Goal: Transaction & Acquisition: Purchase product/service

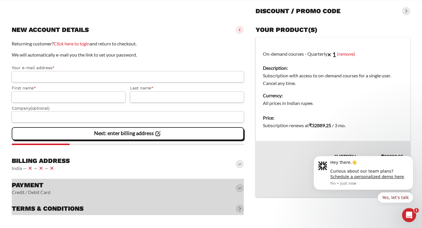
click at [131, 79] on input "Your e-mail address *" at bounding box center [128, 76] width 232 height 11
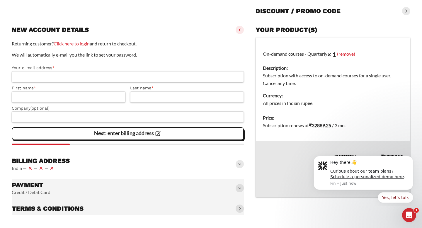
type input "**********"
type input "******"
type input "*******"
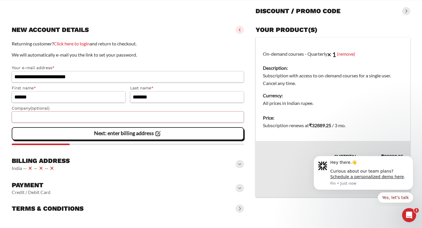
click at [103, 116] on input "Company (optional)" at bounding box center [128, 116] width 232 height 11
type input "**********"
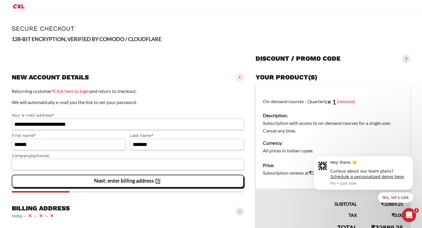
click at [19, 8] on icon "Primary Menu" at bounding box center [19, 6] width 14 height 7
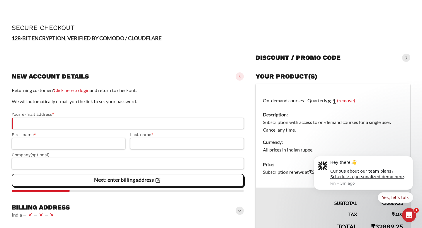
click at [117, 39] on strong "128-BIT ENCRYPTION, VERIFIED BY COMODO / CLOUDFLARE" at bounding box center [87, 38] width 150 height 6
click at [148, 38] on strong "128-BIT ENCRYPTION, VERIFIED BY COMODO / CLOUDFLARE" at bounding box center [87, 38] width 150 height 6
click at [153, 38] on strong "128-BIT ENCRYPTION, VERIFIED BY COMODO / CLOUDFLARE" at bounding box center [87, 38] width 150 height 6
click at [166, 36] on p "128-BIT ENCRYPTION, VERIFIED BY COMODO / CLOUDFLARE" at bounding box center [211, 38] width 398 height 8
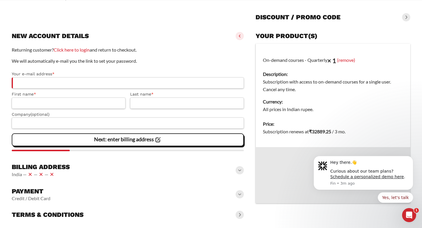
scroll to position [57, 0]
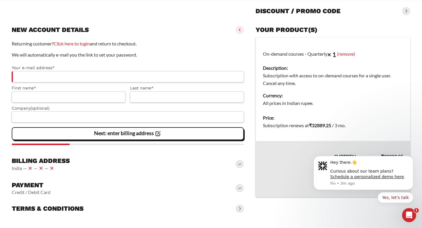
click at [239, 189] on span at bounding box center [239, 188] width 8 height 8
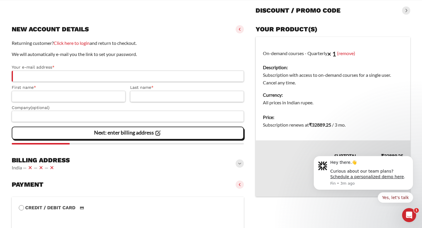
scroll to position [150, 0]
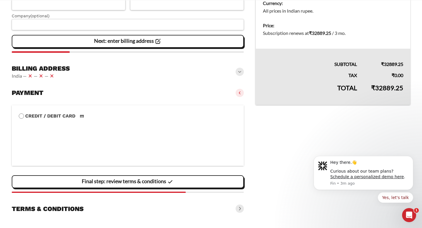
click at [65, 116] on label "Credit / Debit Card" at bounding box center [128, 116] width 218 height 8
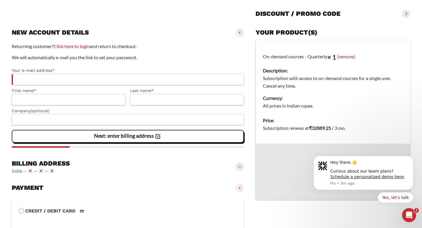
scroll to position [0, 0]
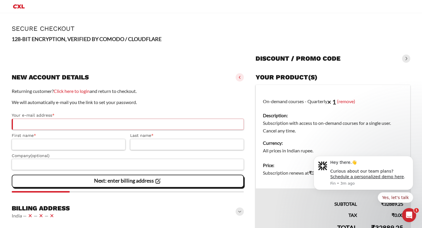
click at [168, 128] on input "Your e-mail address *" at bounding box center [128, 124] width 232 height 11
type input "**********"
type input "******"
type input "*******"
click at [94, 165] on input "Company (optional)" at bounding box center [128, 164] width 232 height 11
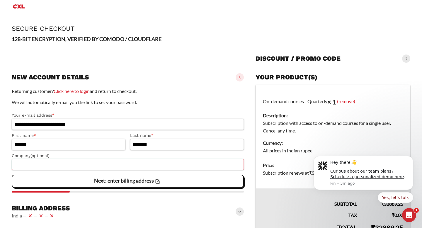
scroll to position [35, 0]
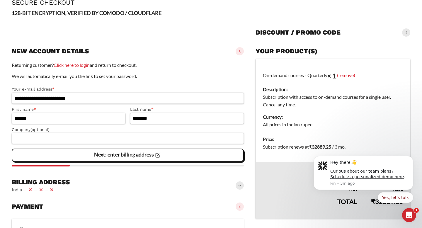
click at [102, 160] on span "Next: enter billing address" at bounding box center [128, 155] width 68 height 12
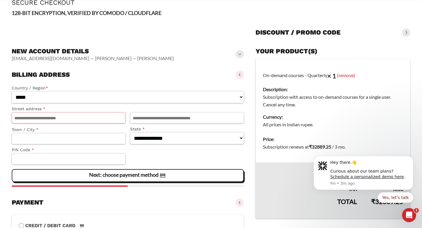
click at [75, 114] on input "Street address *" at bounding box center [69, 117] width 114 height 11
type input "**********"
type input "********"
type input "******"
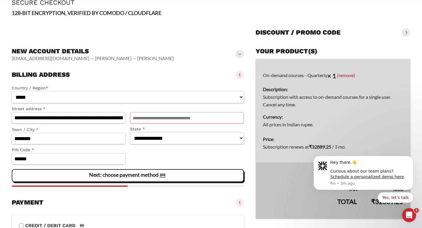
click at [152, 118] on input "Apartment, suite, unit, etc. (optional)" at bounding box center [187, 117] width 114 height 11
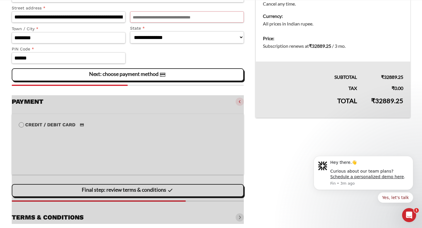
scroll to position [145, 0]
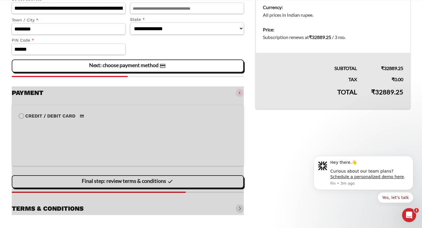
click at [118, 131] on div at bounding box center [128, 150] width 232 height 129
click at [64, 141] on div at bounding box center [128, 150] width 232 height 129
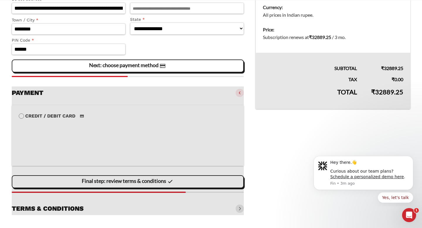
click at [65, 137] on div at bounding box center [128, 150] width 232 height 129
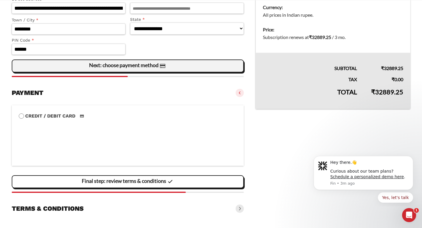
click at [147, 69] on span "Next: choose payment method" at bounding box center [127, 66] width 77 height 12
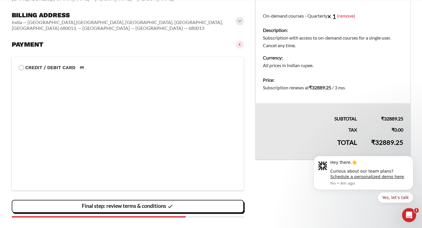
scroll to position [175, 0]
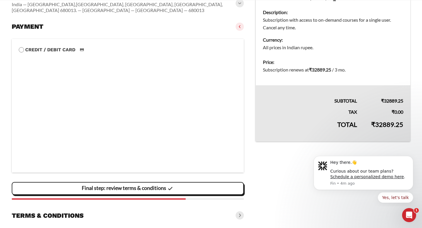
click at [75, 174] on section "Credit / Debit Card Save payment information to my account for future purchases…" at bounding box center [128, 118] width 232 height 171
click at [75, 179] on section "Credit / Debit Card Save payment information to my account for future purchases…" at bounding box center [128, 118] width 232 height 171
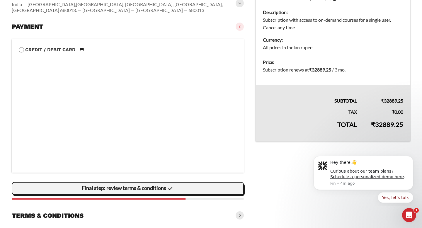
click at [75, 182] on vaadin-button "Final step: review terms & conditions" at bounding box center [128, 188] width 232 height 13
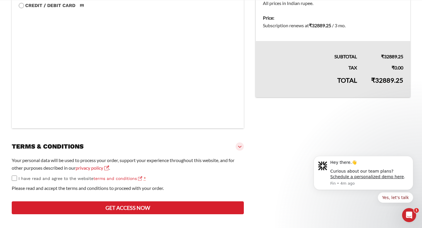
scroll to position [222, 0]
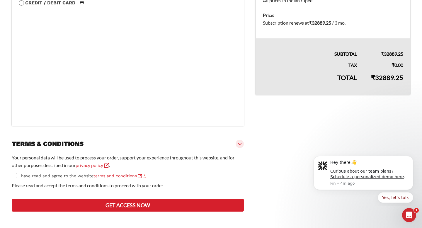
click at [55, 174] on span "I have read and agree to the website terms and conditions" at bounding box center [80, 175] width 124 height 5
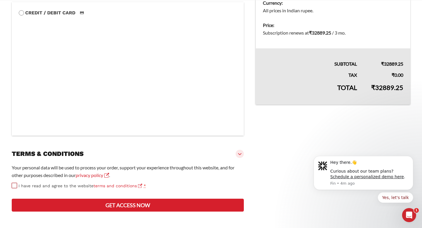
scroll to position [233, 0]
click at [69, 205] on button "Get access now" at bounding box center [128, 205] width 232 height 13
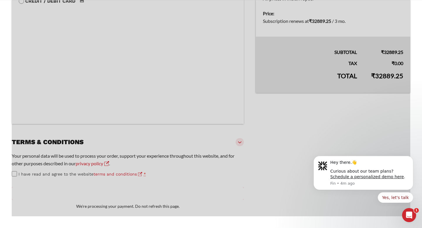
click at [29, 185] on div at bounding box center [211, 34] width 398 height 365
click at [26, 181] on div at bounding box center [211, 34] width 398 height 365
click at [22, 181] on div at bounding box center [211, 34] width 398 height 365
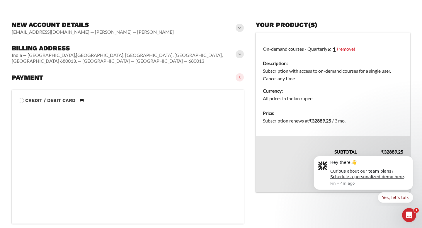
scroll to position [211, 0]
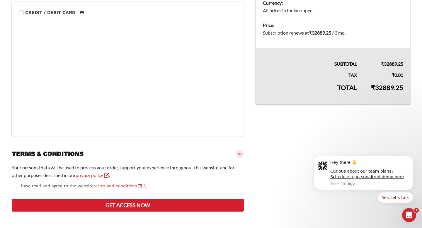
click at [61, 203] on button "Get access now" at bounding box center [128, 205] width 232 height 13
click at [61, 209] on button "Get access now" at bounding box center [128, 205] width 232 height 13
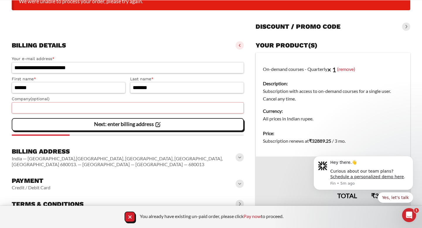
click at [40, 108] on input "Company (optional)" at bounding box center [128, 107] width 232 height 11
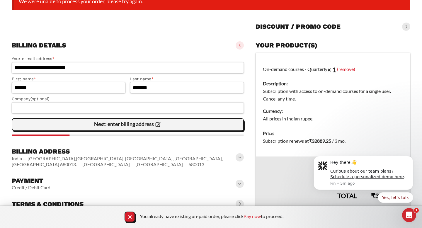
click at [68, 127] on div "Next: enter billing address" at bounding box center [128, 125] width 224 height 12
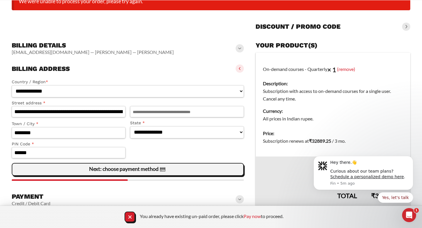
click at [84, 170] on div "Next: choose payment method" at bounding box center [128, 169] width 224 height 12
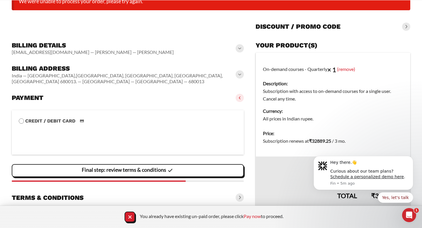
click at [84, 174] on span "Final step: review terms & conditions" at bounding box center [128, 170] width 92 height 12
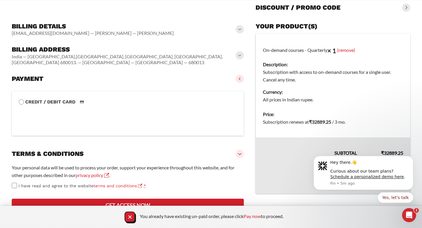
scroll to position [106, 0]
click at [59, 183] on span "I have read and agree to the website terms and conditions" at bounding box center [80, 185] width 124 height 5
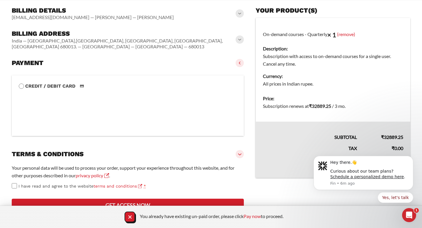
click at [152, 129] on li "Credit / Debit Card Save payment information to my account for future purchases." at bounding box center [128, 105] width 232 height 61
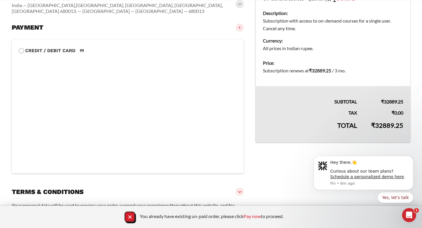
scroll to position [195, 0]
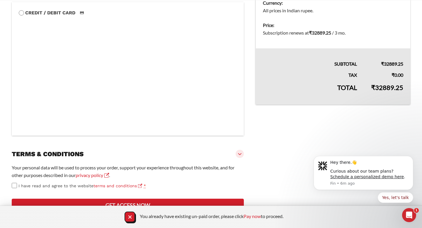
click at [64, 200] on button "Get access now" at bounding box center [128, 205] width 232 height 13
